Goal: Navigation & Orientation: Find specific page/section

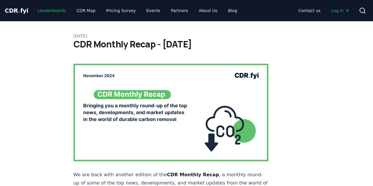
click at [56, 7] on link "Leaderboards" at bounding box center [52, 10] width 38 height 11
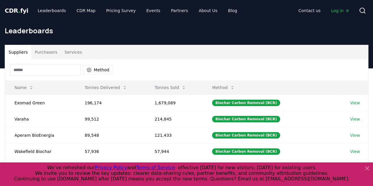
click at [24, 9] on span "CDR . fyi" at bounding box center [17, 10] width 24 height 7
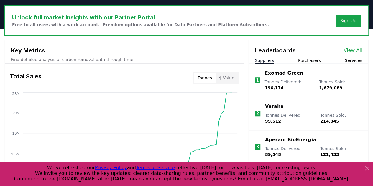
scroll to position [177, 0]
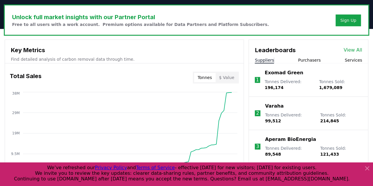
click at [369, 171] on icon at bounding box center [367, 168] width 7 height 7
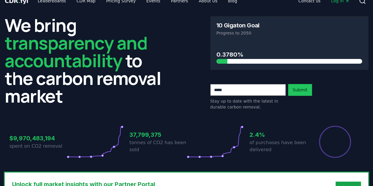
scroll to position [0, 0]
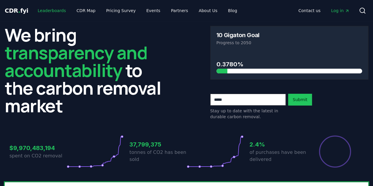
click at [45, 9] on link "Leaderboards" at bounding box center [52, 10] width 38 height 11
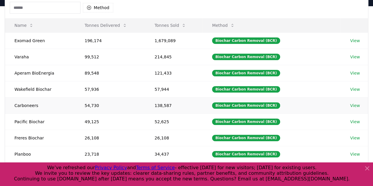
scroll to position [63, 0]
